Goal: Download file/media

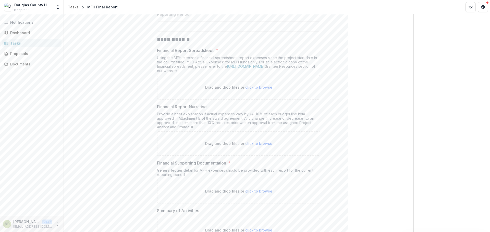
scroll to position [82, 0]
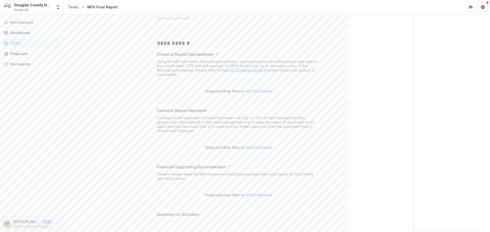
click at [254, 71] on link "[URL][DOMAIN_NAME]" at bounding box center [246, 70] width 38 height 4
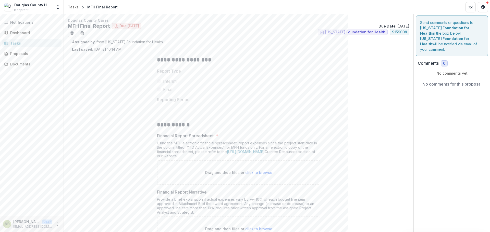
scroll to position [0, 0]
click at [260, 152] on link "[URL][DOMAIN_NAME]" at bounding box center [246, 152] width 38 height 4
click at [17, 64] on div "Documents" at bounding box center [33, 63] width 47 height 5
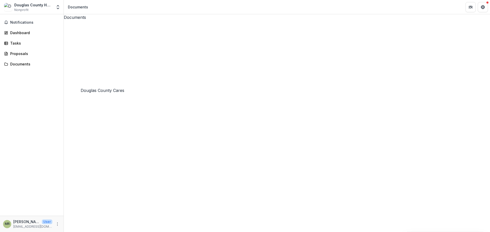
click at [4, 232] on icon "Close" at bounding box center [2, 236] width 4 height 4
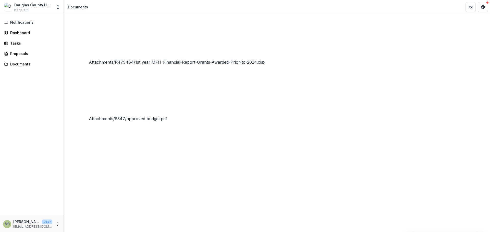
scroll to position [22, 0]
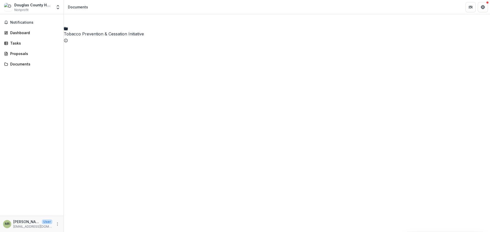
scroll to position [502, 0]
click at [4, 232] on icon "Close" at bounding box center [2, 236] width 4 height 4
click at [18, 63] on div "Documents" at bounding box center [33, 63] width 47 height 5
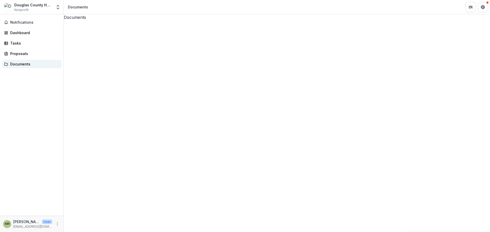
click at [19, 63] on div "Documents" at bounding box center [33, 63] width 47 height 5
click at [20, 33] on div "Dashboard" at bounding box center [33, 32] width 47 height 5
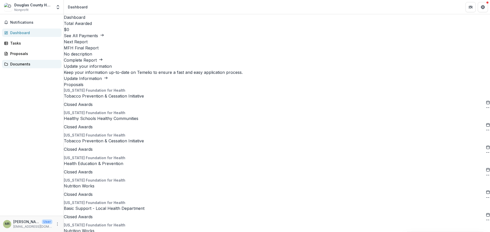
click at [14, 63] on div "Documents" at bounding box center [33, 63] width 47 height 5
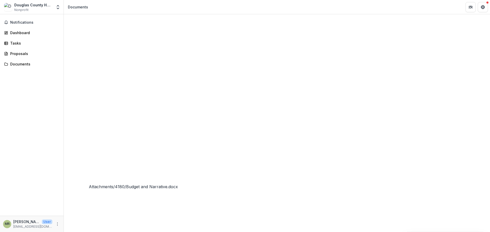
click at [4, 232] on button "Close" at bounding box center [2, 235] width 4 height 6
click at [12, 63] on div "Documents" at bounding box center [33, 63] width 47 height 5
click at [14, 43] on div "Tasks" at bounding box center [33, 43] width 47 height 5
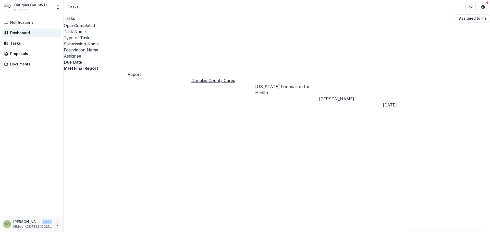
click at [19, 31] on div "Dashboard" at bounding box center [33, 32] width 47 height 5
